Goal: Browse casually

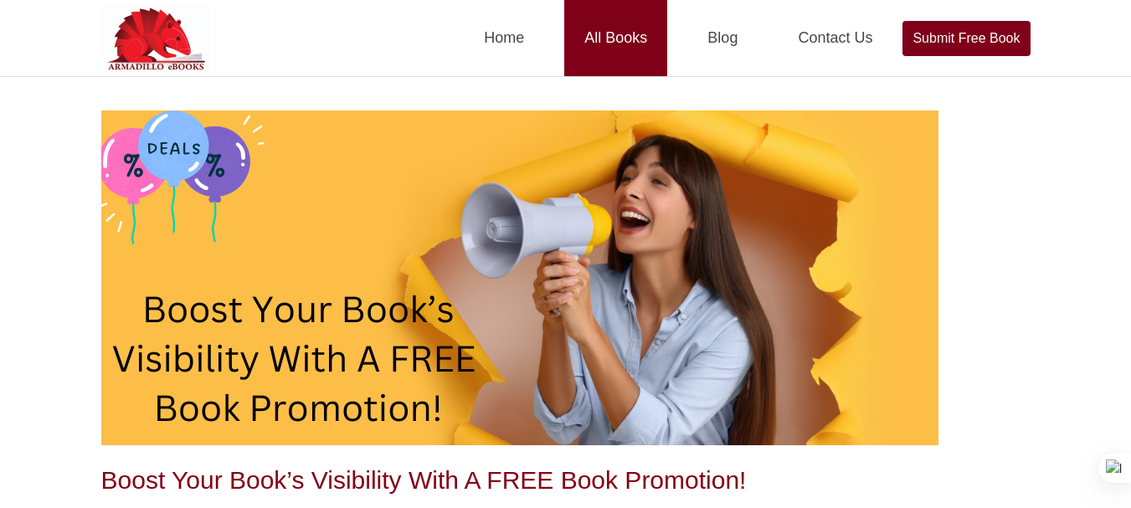
click at [625, 33] on link "All Books" at bounding box center [615, 38] width 103 height 76
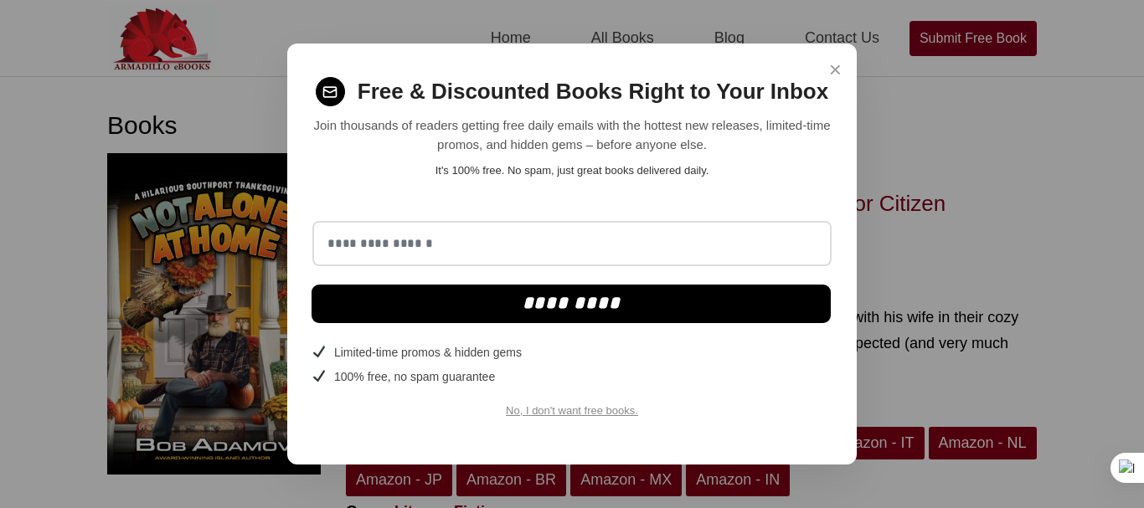
click at [839, 66] on span "×" at bounding box center [835, 70] width 13 height 33
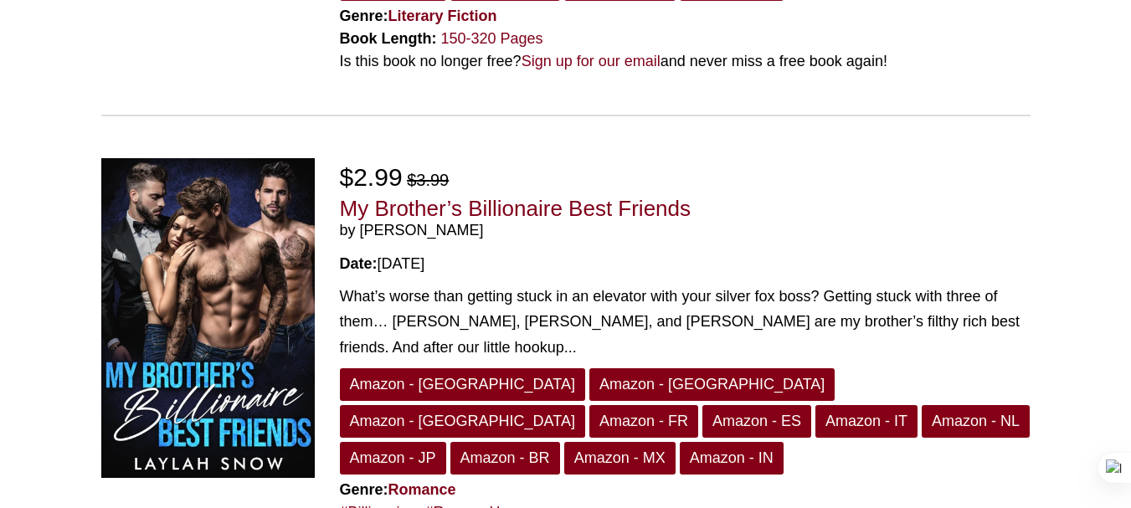
scroll to position [497, 0]
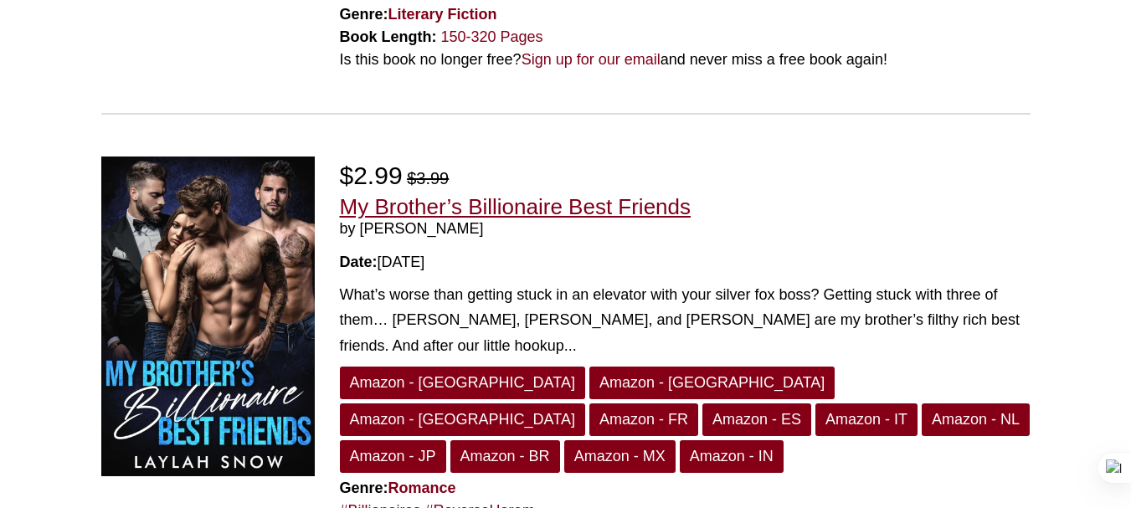
click at [394, 194] on link "My Brother’s Billionaire Best Friends" at bounding box center [516, 206] width 352 height 25
